Goal: Task Accomplishment & Management: Use online tool/utility

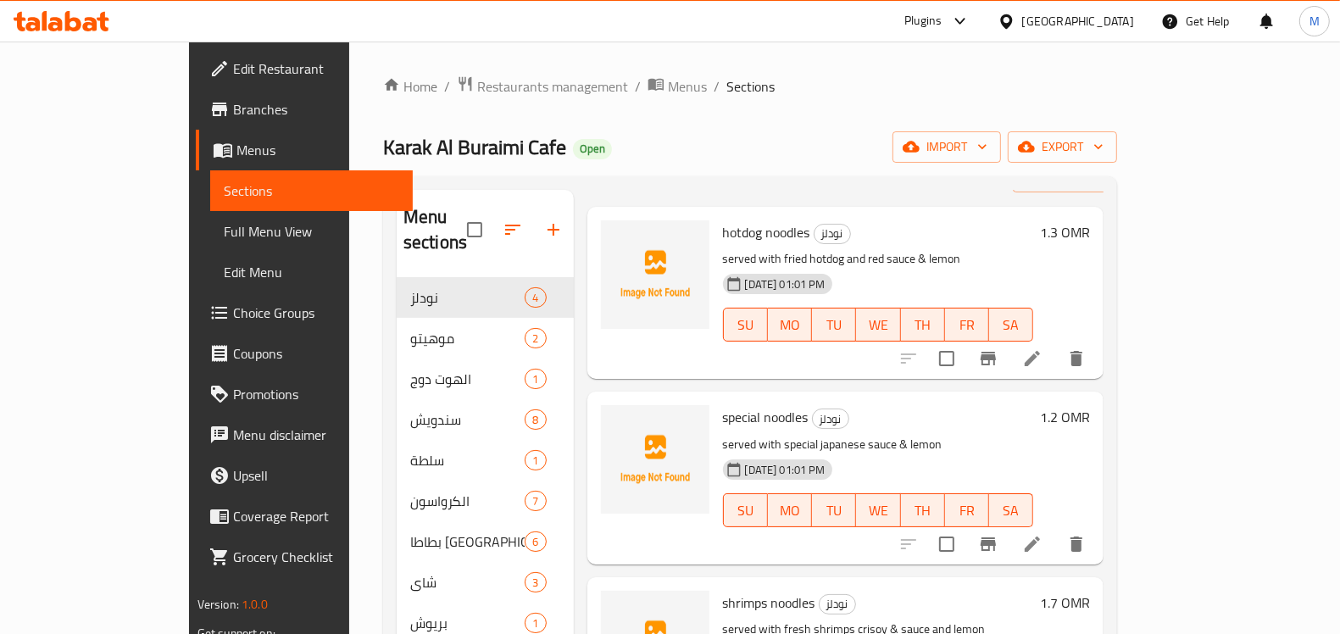
click at [408, 70] on div "Home / Restaurants management / Menus / Sections Karak Al Buraimi Cafe Open imp…" at bounding box center [750, 512] width 802 height 941
click at [477, 76] on span "Restaurants management" at bounding box center [552, 86] width 151 height 20
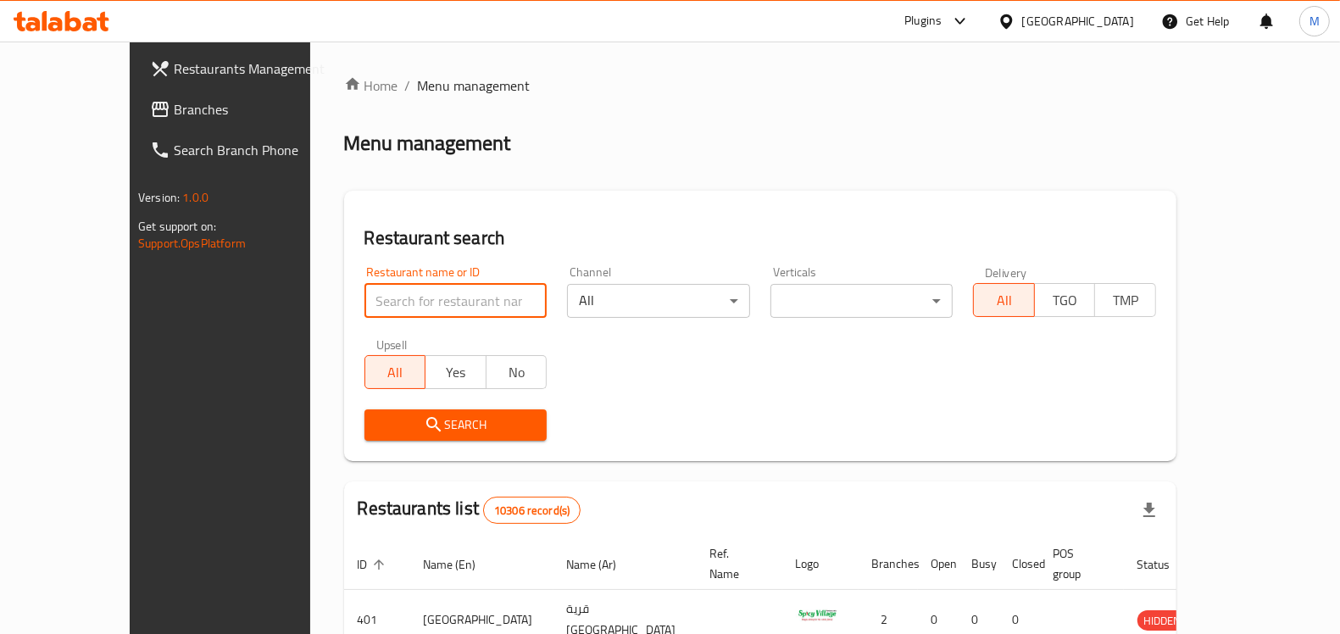
click at [394, 298] on input "search" at bounding box center [455, 301] width 183 height 34
paste input "[PERSON_NAME]"
type input "[PERSON_NAME]"
click button "Search" at bounding box center [455, 424] width 183 height 31
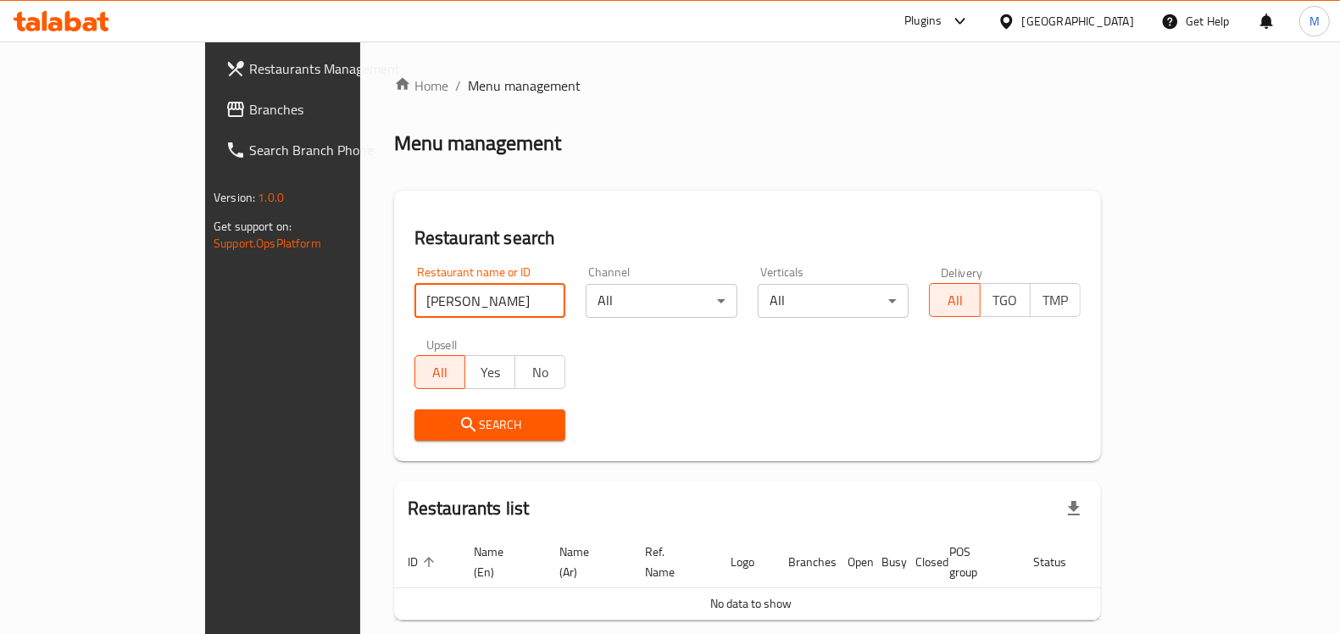
click at [1022, 25] on div at bounding box center [1009, 21] width 25 height 19
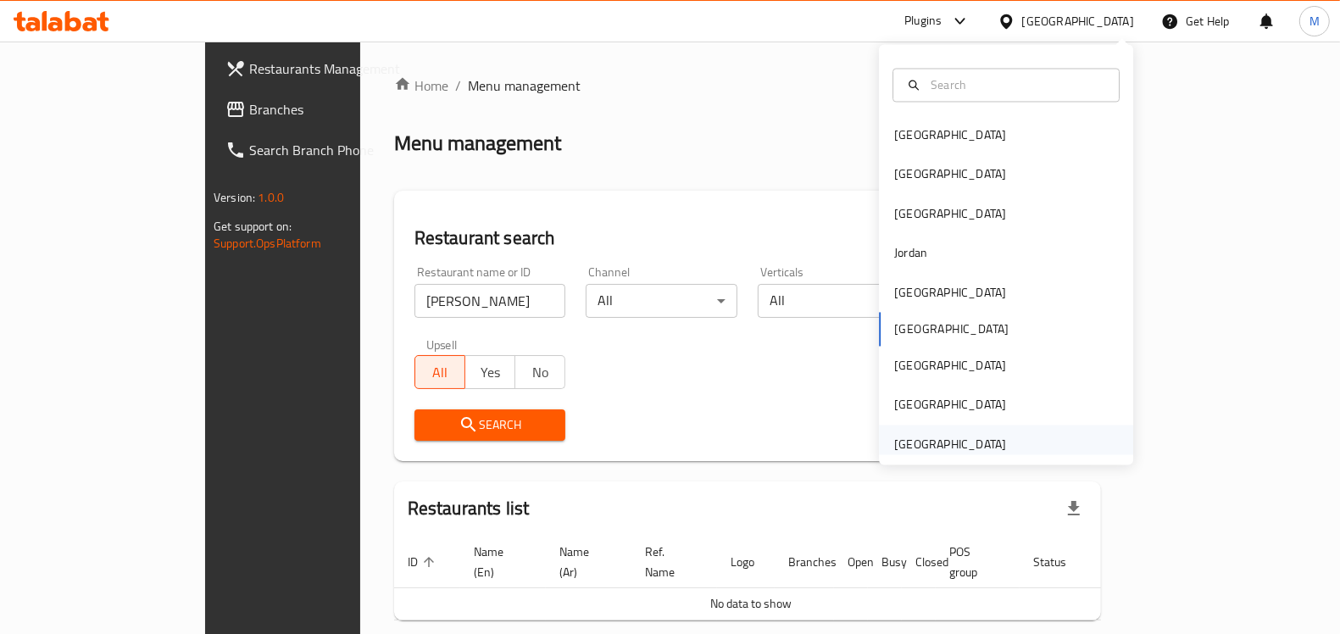
click at [919, 452] on div "[GEOGRAPHIC_DATA]" at bounding box center [950, 444] width 112 height 19
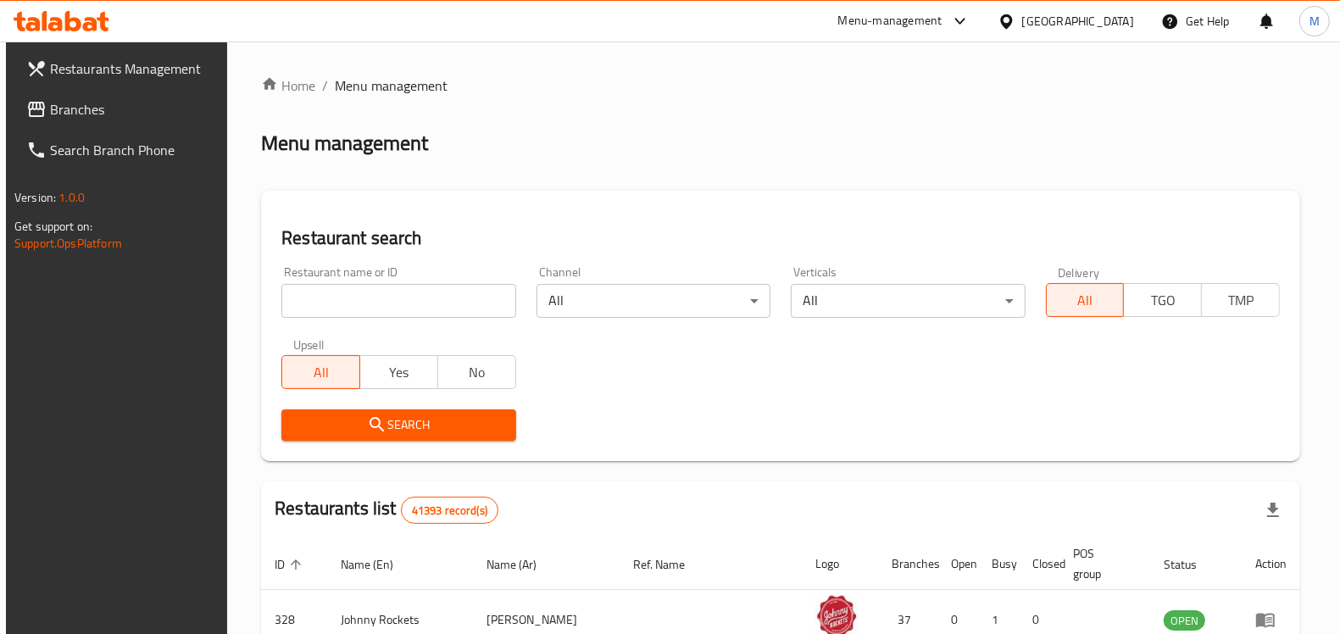
click at [382, 281] on div "Restaurant name or ID Restaurant name or ID" at bounding box center [398, 292] width 234 height 52
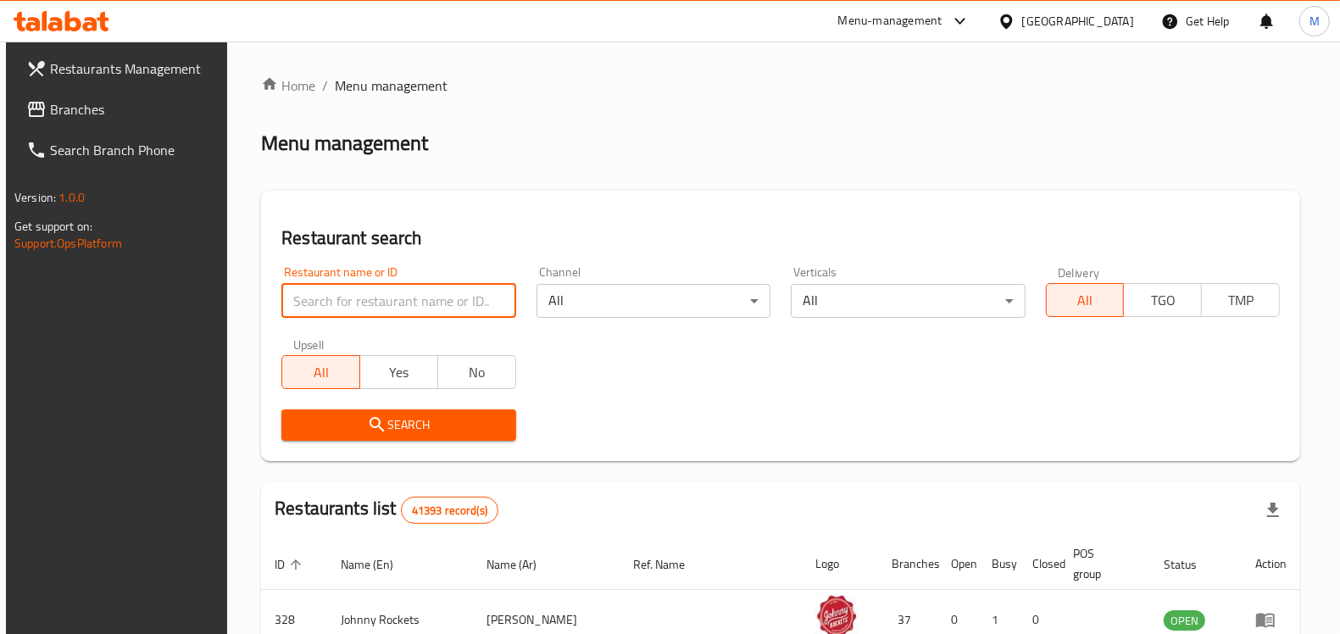
click at [371, 291] on input "search" at bounding box center [398, 301] width 234 height 34
paste input "[PERSON_NAME]"
type input "[PERSON_NAME]"
click button "Search" at bounding box center [398, 424] width 234 height 31
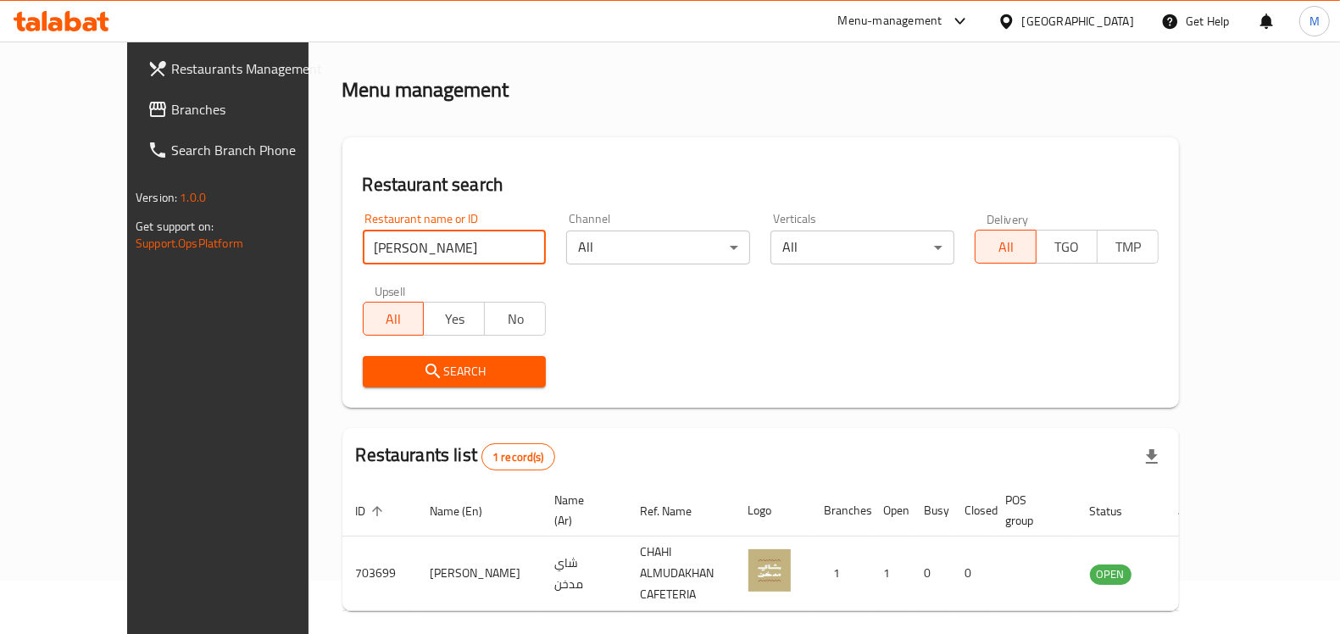
scroll to position [89, 0]
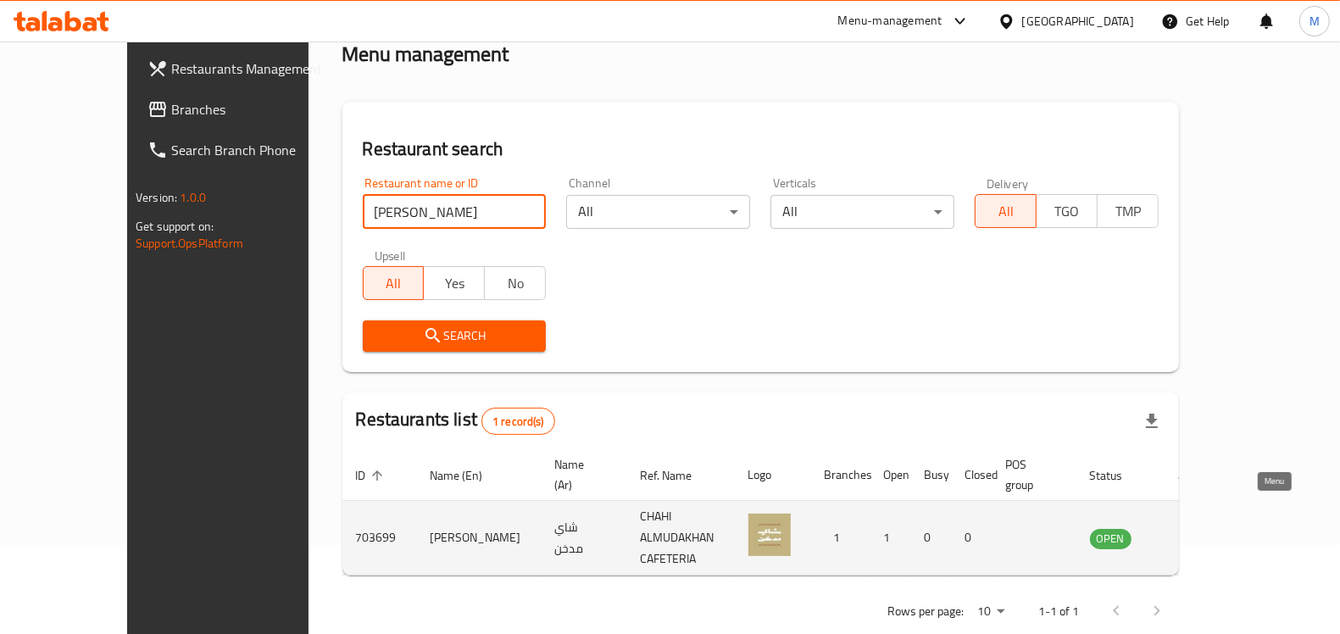
click at [1198, 531] on icon "enhanced table" at bounding box center [1189, 538] width 19 height 14
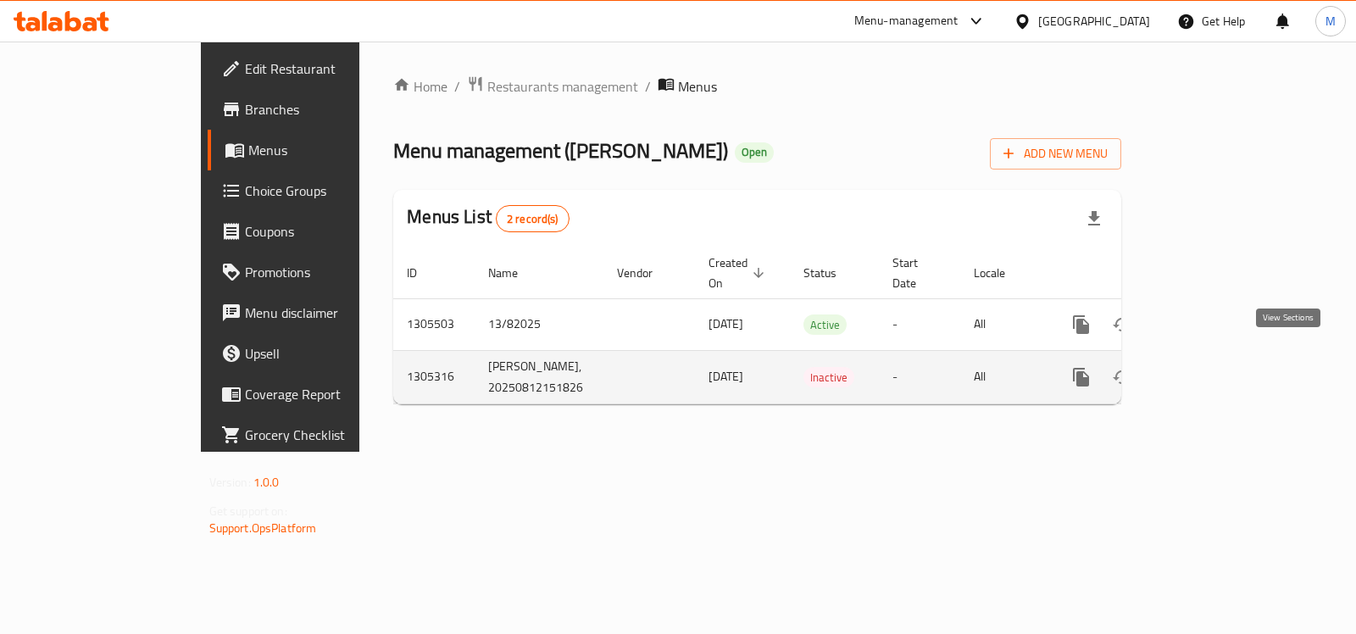
click at [1211, 369] on icon "enhanced table" at bounding box center [1203, 376] width 15 height 15
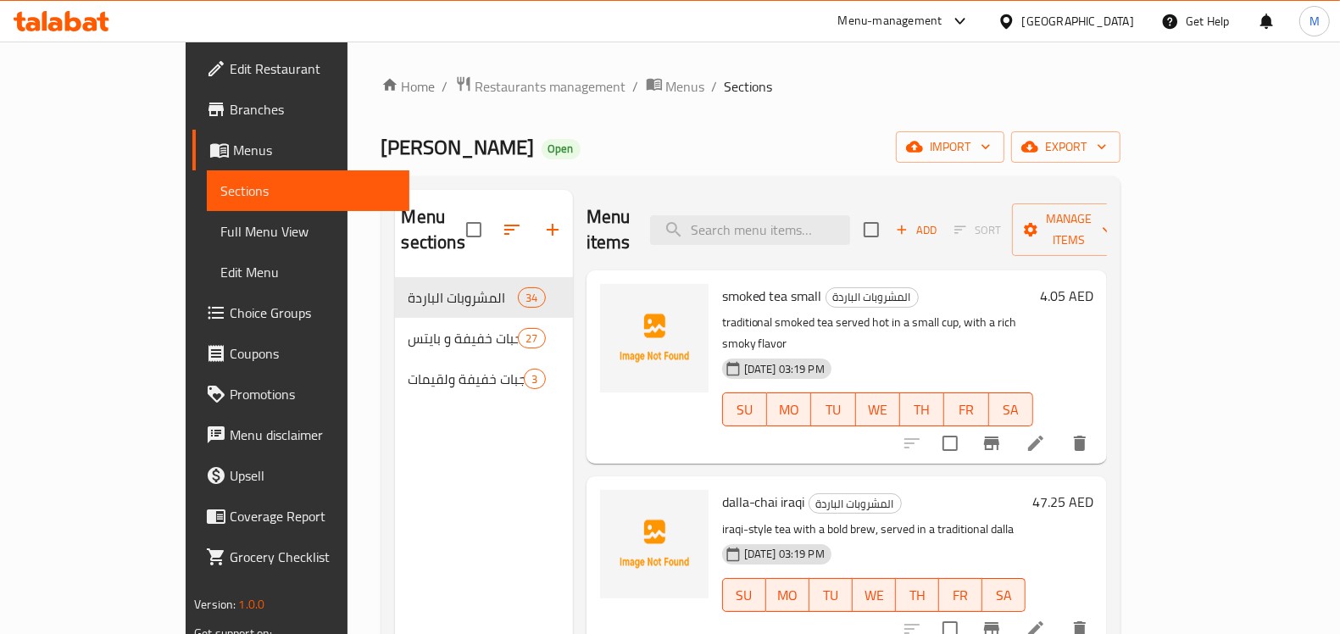
click at [381, 142] on span "[PERSON_NAME]" at bounding box center [457, 147] width 153 height 38
drag, startPoint x: 274, startPoint y: 142, endPoint x: 357, endPoint y: 151, distance: 83.5
click at [381, 151] on span "[PERSON_NAME]" at bounding box center [457, 147] width 153 height 38
copy span "[PERSON_NAME]"
click at [938, 108] on div "Home / Restaurants management / Menus / Sections Chai Almudakhan Open import ex…" at bounding box center [750, 456] width 739 height 762
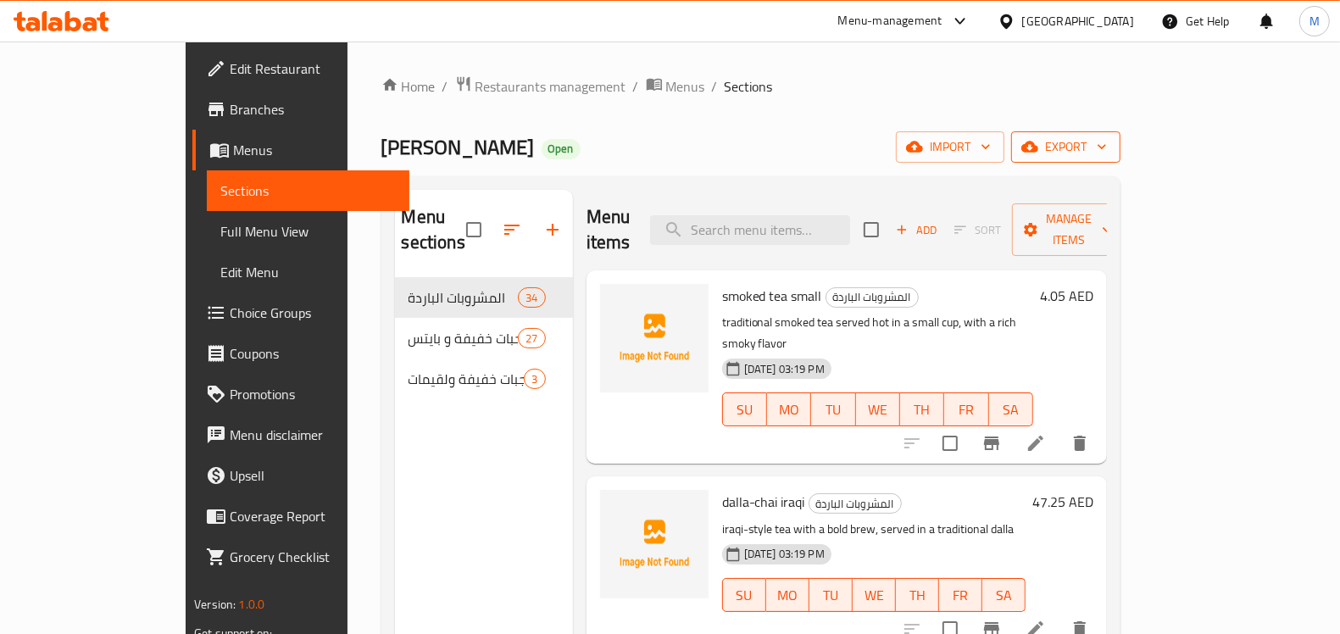
click at [1107, 142] on span "export" at bounding box center [1065, 146] width 82 height 21
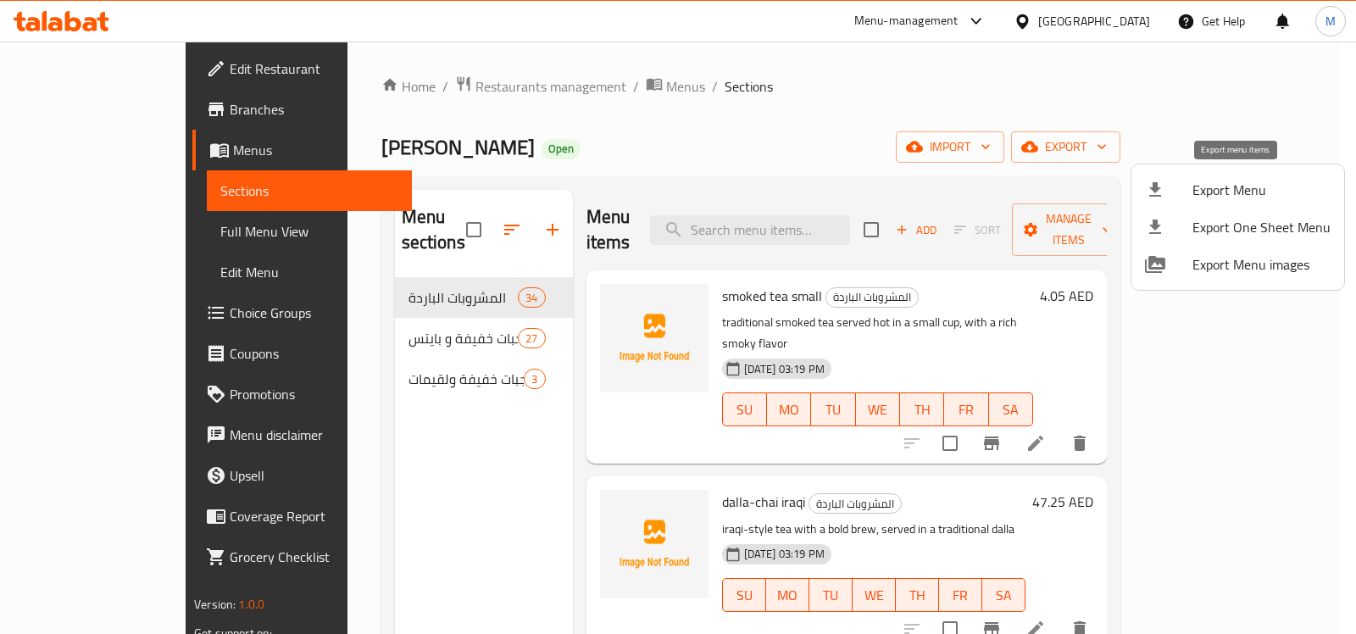
click at [1239, 192] on span "Export Menu" at bounding box center [1261, 190] width 138 height 20
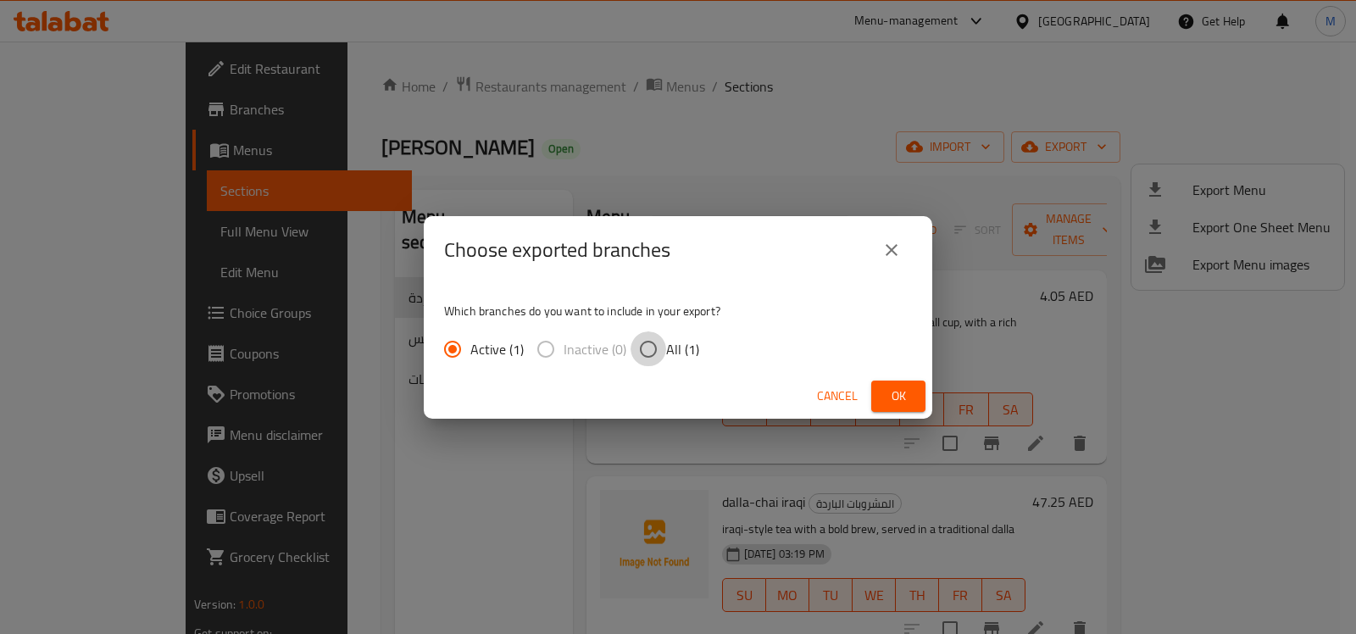
click at [652, 357] on input "All (1)" at bounding box center [648, 349] width 36 height 36
radio input "true"
click at [909, 400] on span "Ok" at bounding box center [898, 396] width 27 height 21
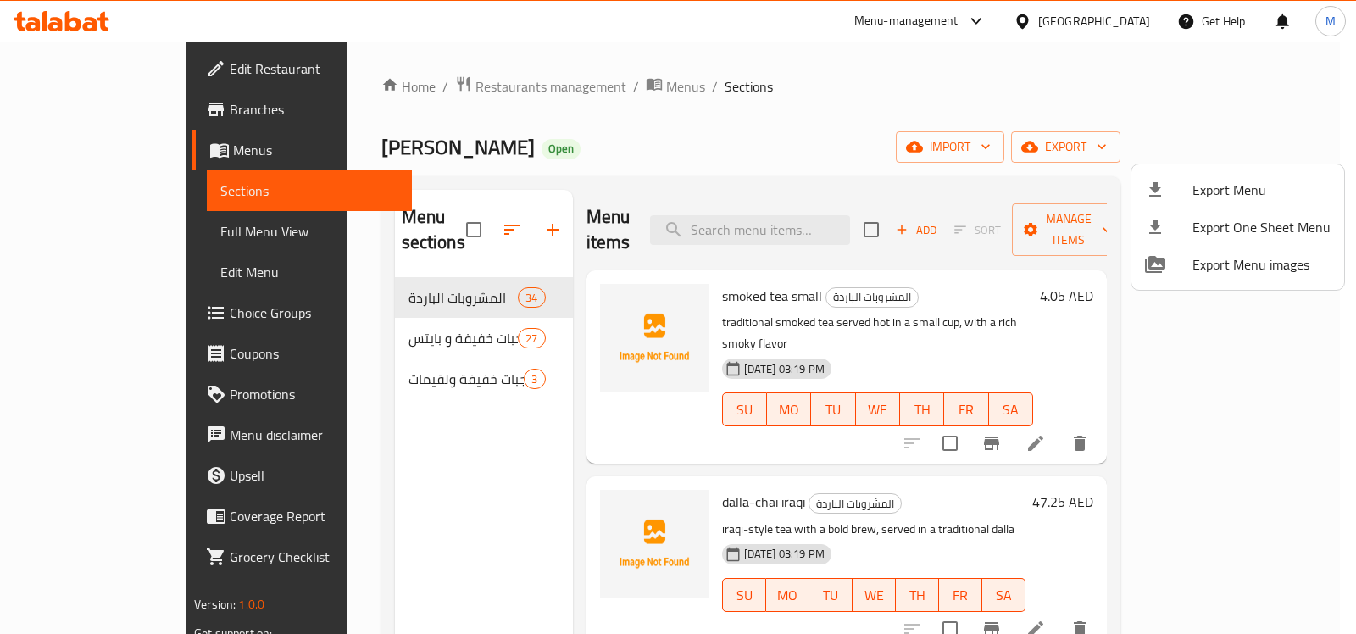
click at [767, 103] on div at bounding box center [678, 317] width 1356 height 634
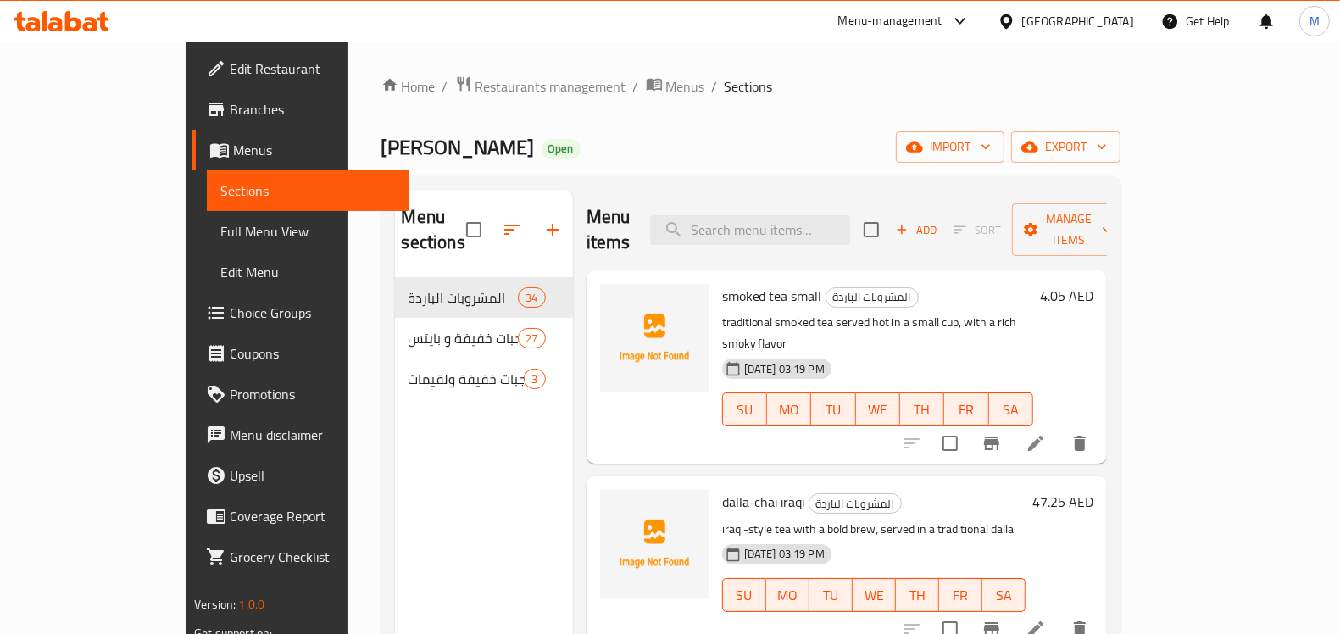
click at [207, 216] on link "Full Menu View" at bounding box center [308, 231] width 203 height 41
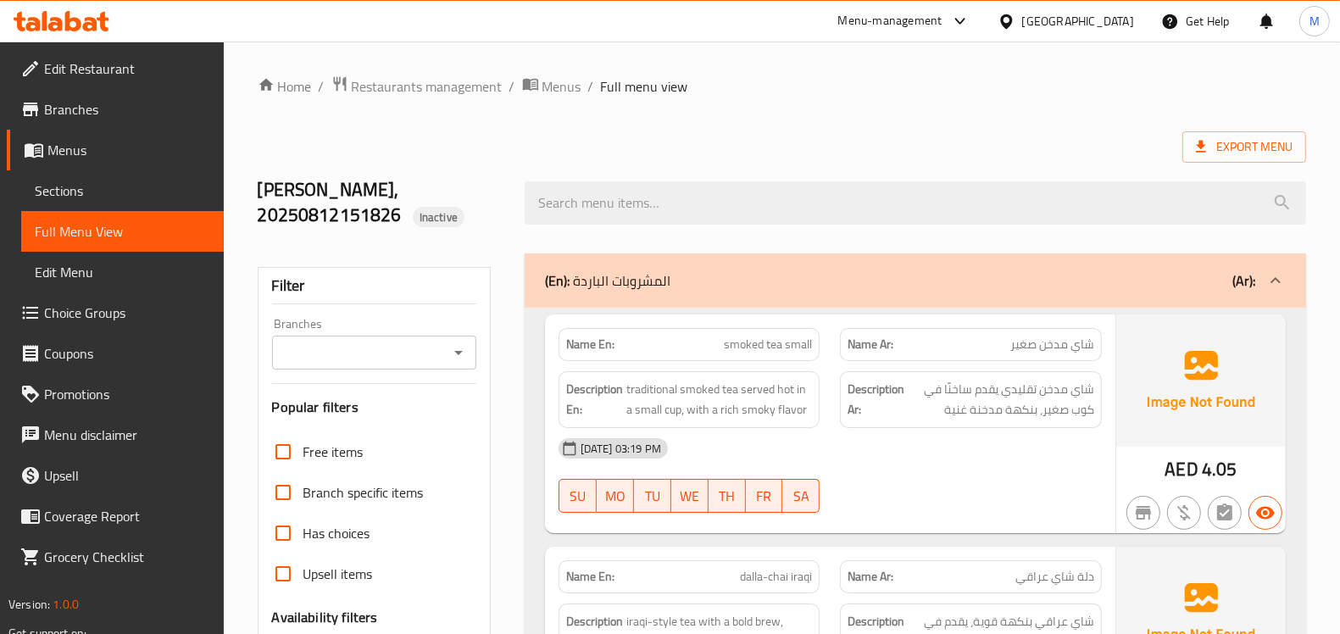
click at [769, 131] on div "Export Menu" at bounding box center [782, 146] width 1048 height 31
click at [667, 149] on div "Export Menu" at bounding box center [782, 146] width 1048 height 31
drag, startPoint x: 125, startPoint y: 187, endPoint x: 9, endPoint y: 212, distance: 117.8
click at [125, 187] on span "Sections" at bounding box center [122, 190] width 175 height 20
